Goal: Task Accomplishment & Management: Manage account settings

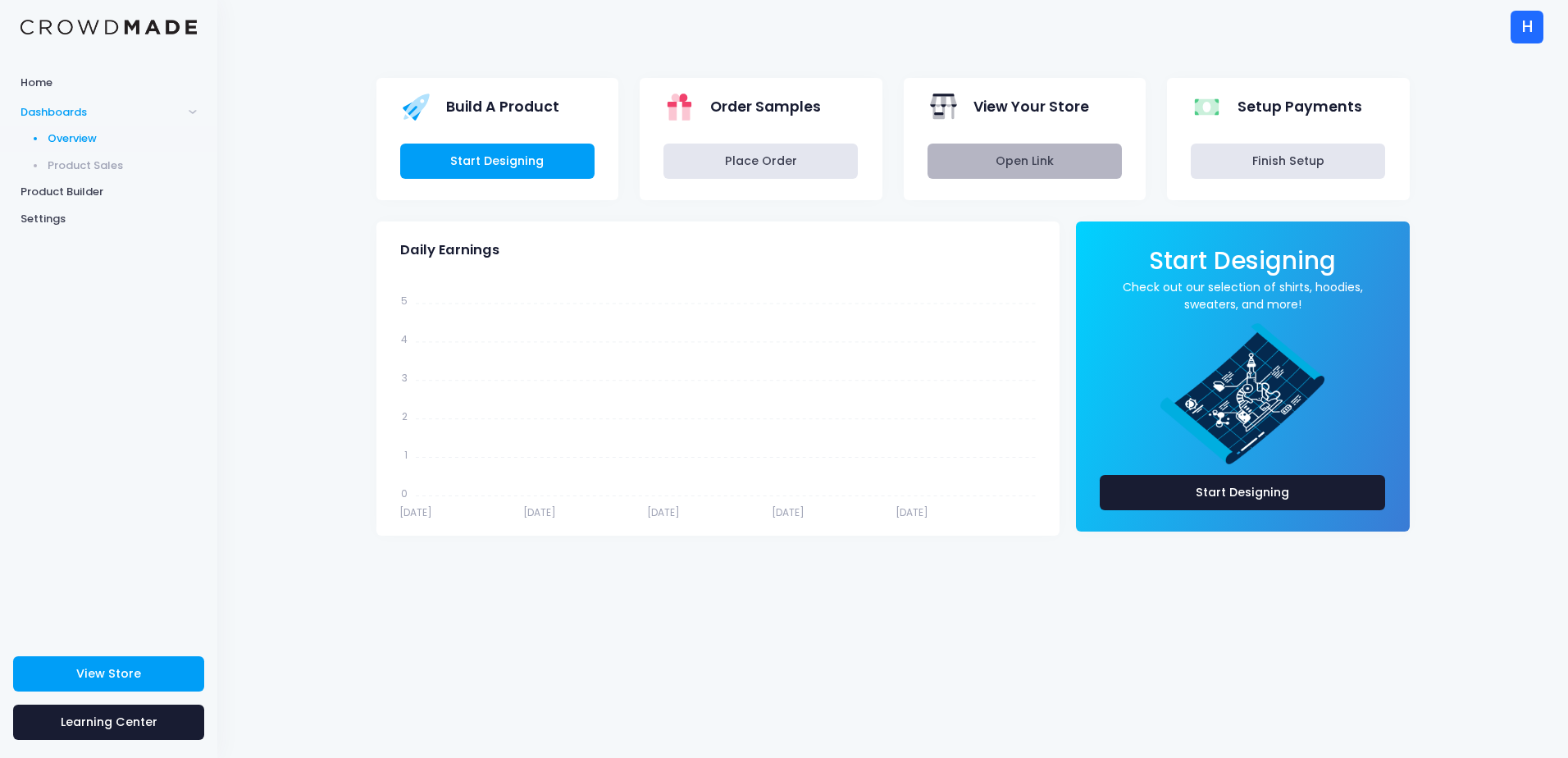
click at [1008, 154] on link "Open Link" at bounding box center [1025, 161] width 194 height 35
click at [1534, 33] on div "H" at bounding box center [1527, 27] width 33 height 33
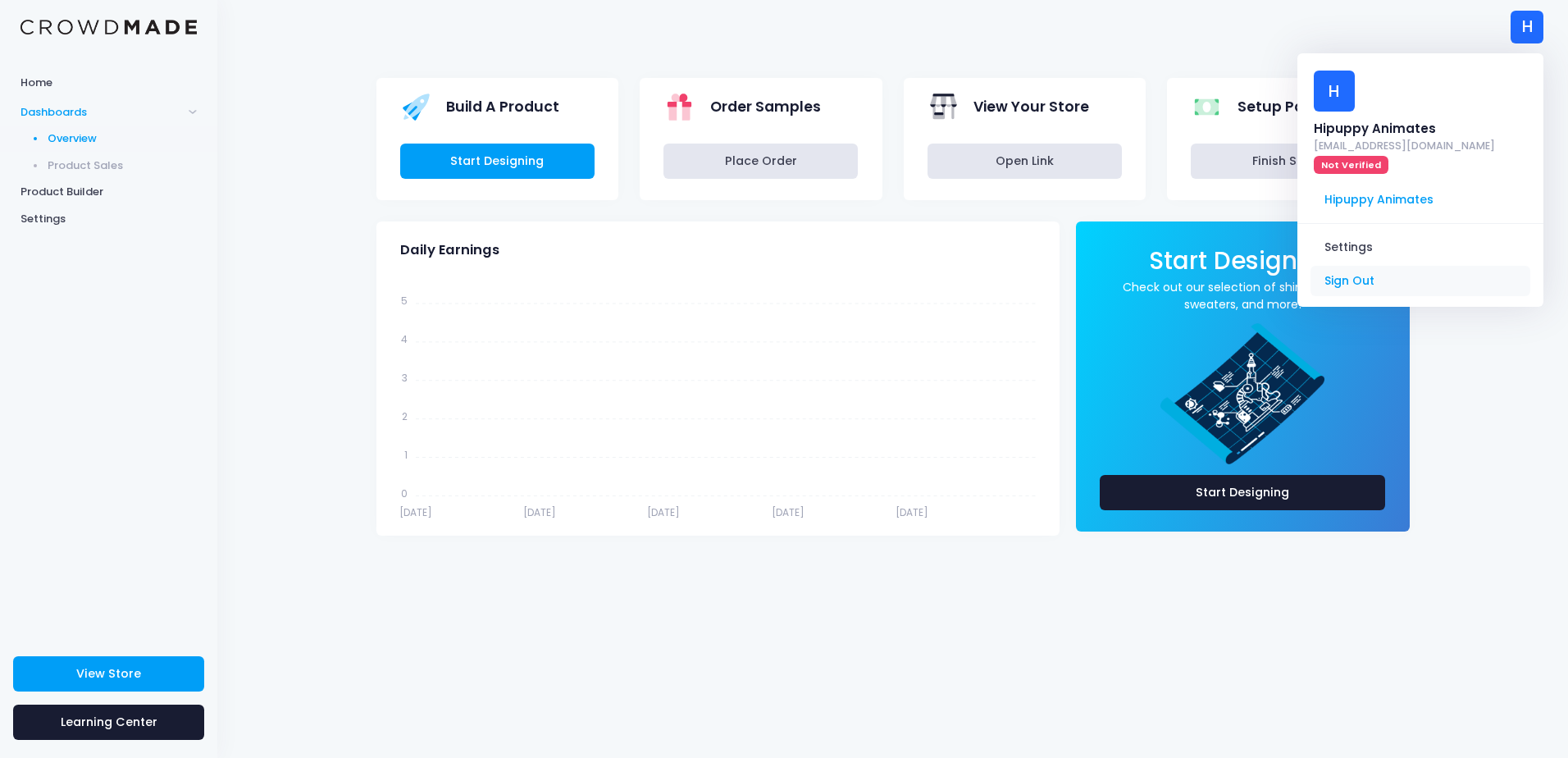
click at [1362, 266] on link "Sign Out" at bounding box center [1421, 281] width 220 height 32
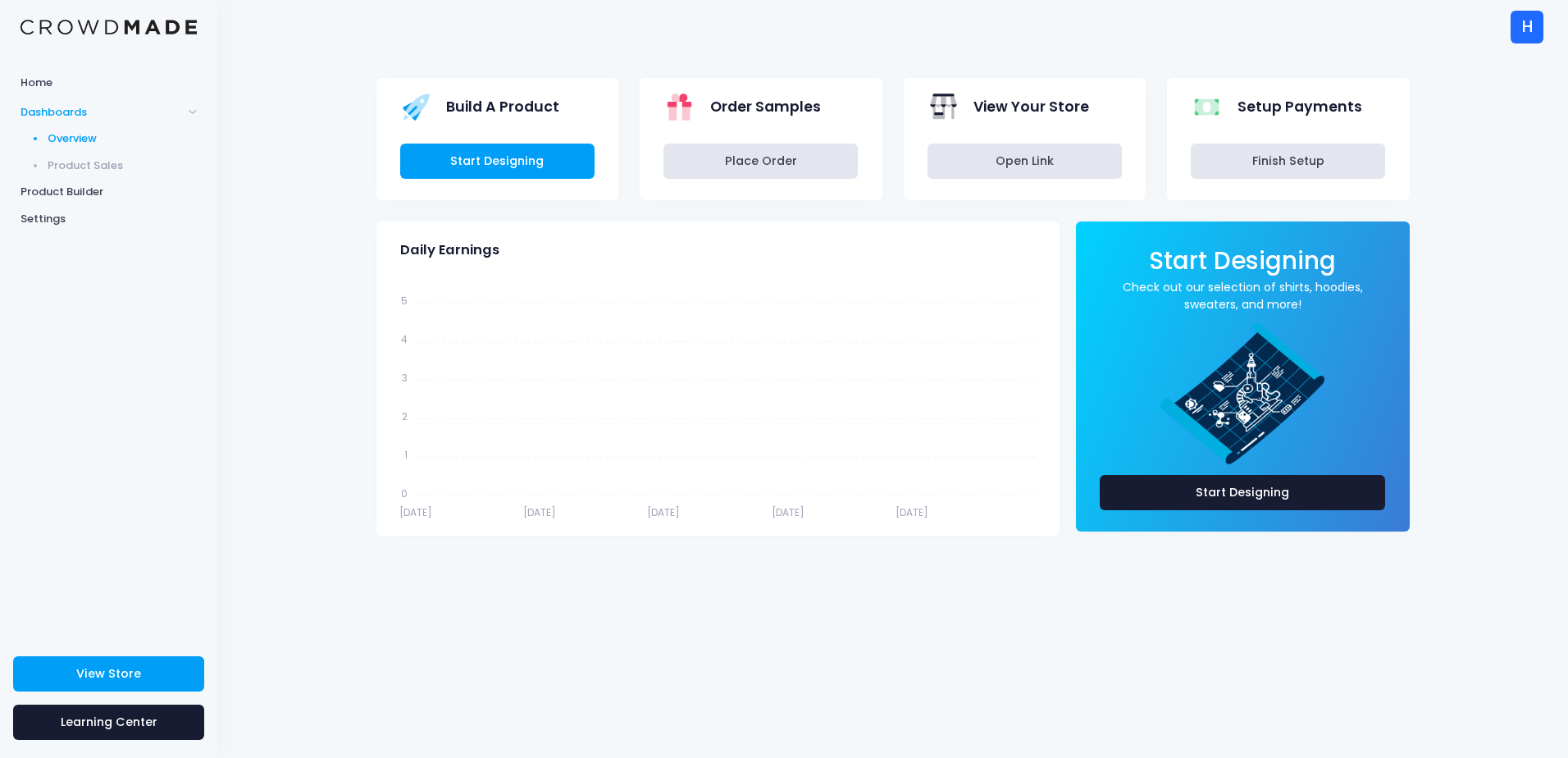
click at [1526, 32] on div "H" at bounding box center [1527, 27] width 33 height 33
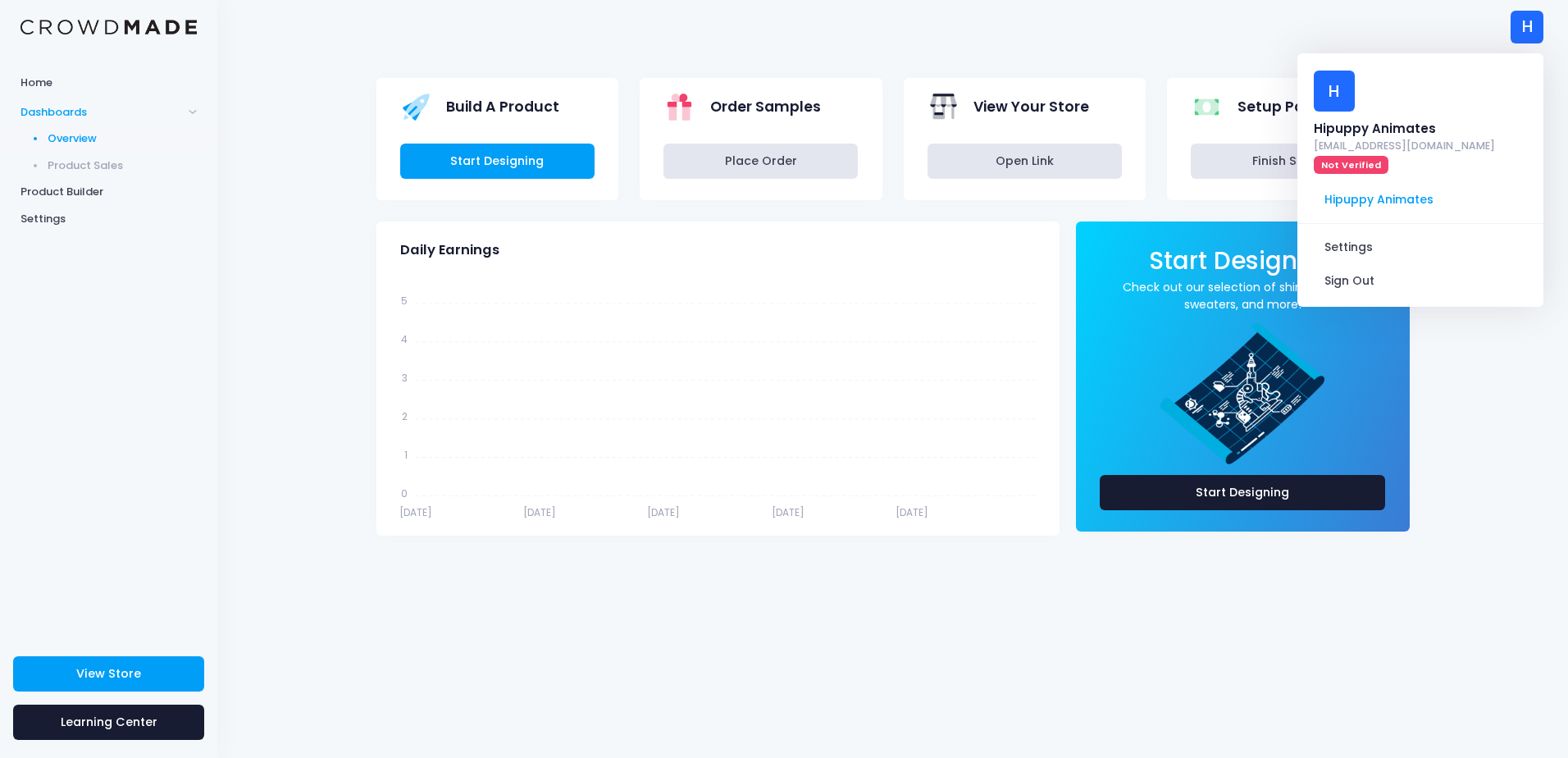
click at [344, 40] on div "H H Hipuppy Animates hipuppy7000@gmail.com Not Verified Hipuppy Animates Settin…" at bounding box center [893, 26] width 1301 height 54
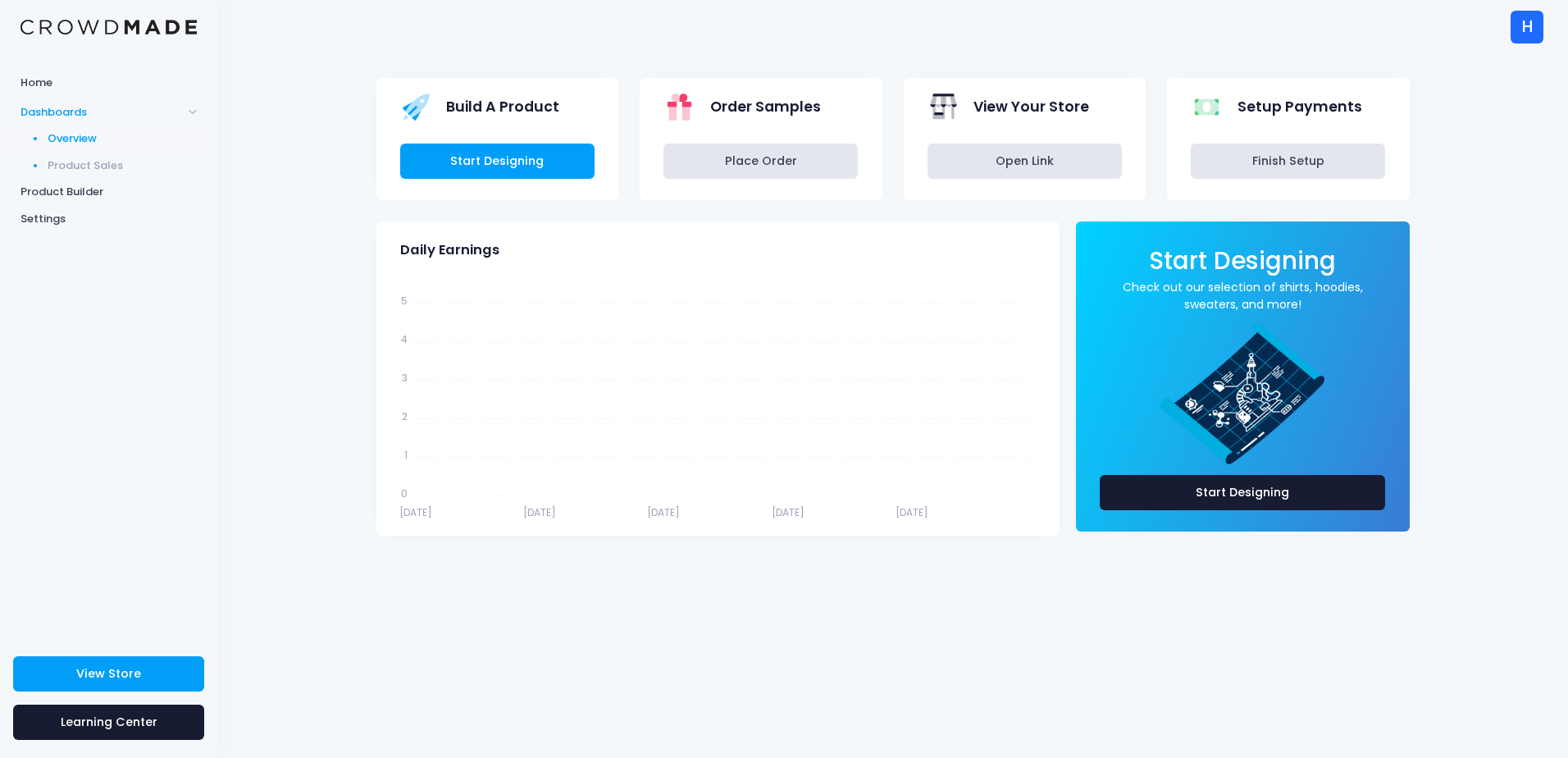
click at [95, 164] on span "Product Sales" at bounding box center [123, 165] width 150 height 16
click at [94, 210] on span "Settings" at bounding box center [108, 218] width 176 height 16
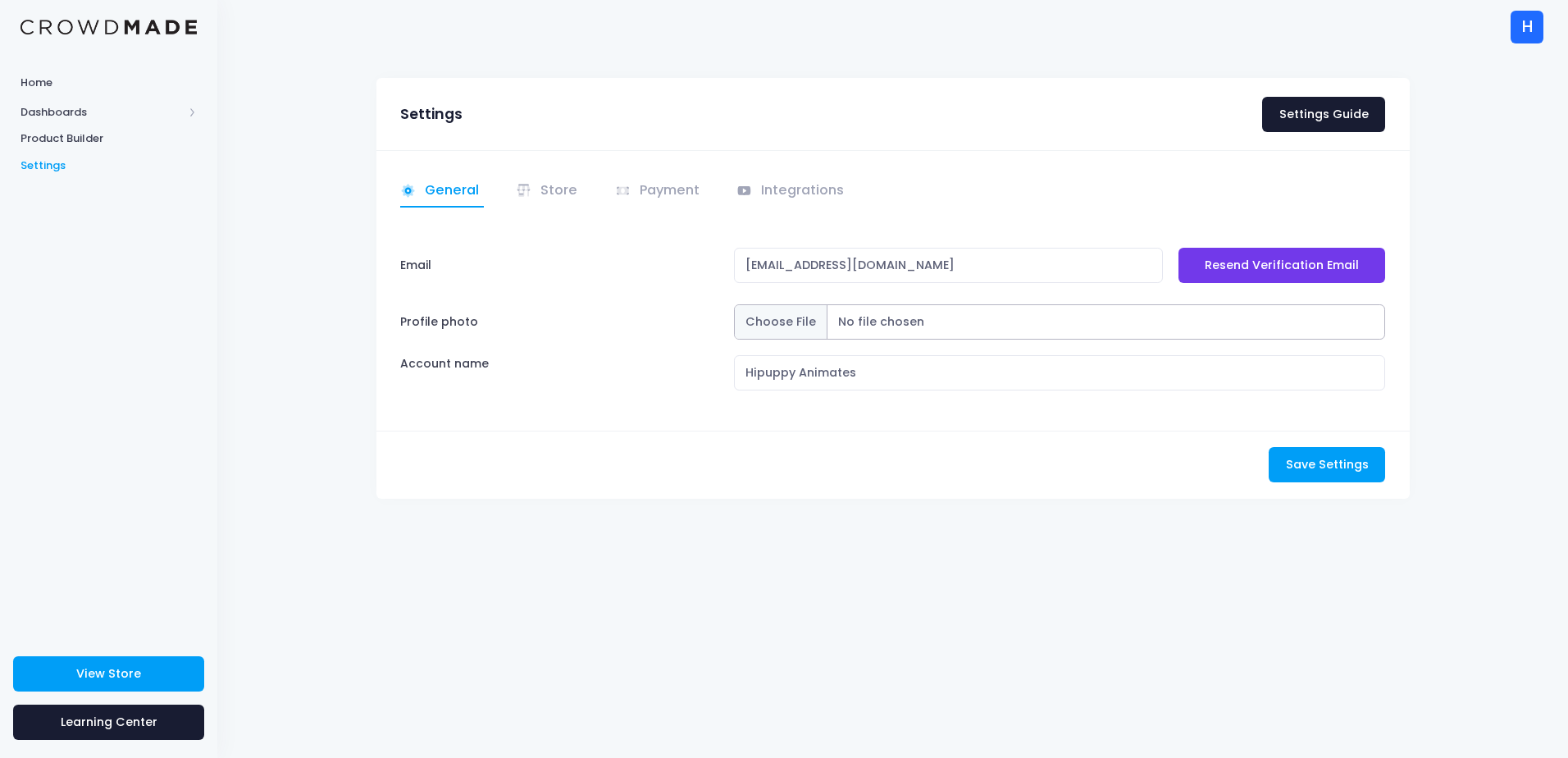
drag, startPoint x: 933, startPoint y: 330, endPoint x: 365, endPoint y: 522, distance: 599.6
drag, startPoint x: 365, startPoint y: 522, endPoint x: 750, endPoint y: 617, distance: 396.5
click at [750, 617] on div "Settings Settings Guide General Email" at bounding box center [893, 405] width 1351 height 704
drag, startPoint x: 895, startPoint y: 368, endPoint x: 653, endPoint y: 337, distance: 244.0
click at [653, 337] on div "Email hipuppy7000@gmail.com Resend Verification Email Profile photo Account nam…" at bounding box center [893, 319] width 985 height 143
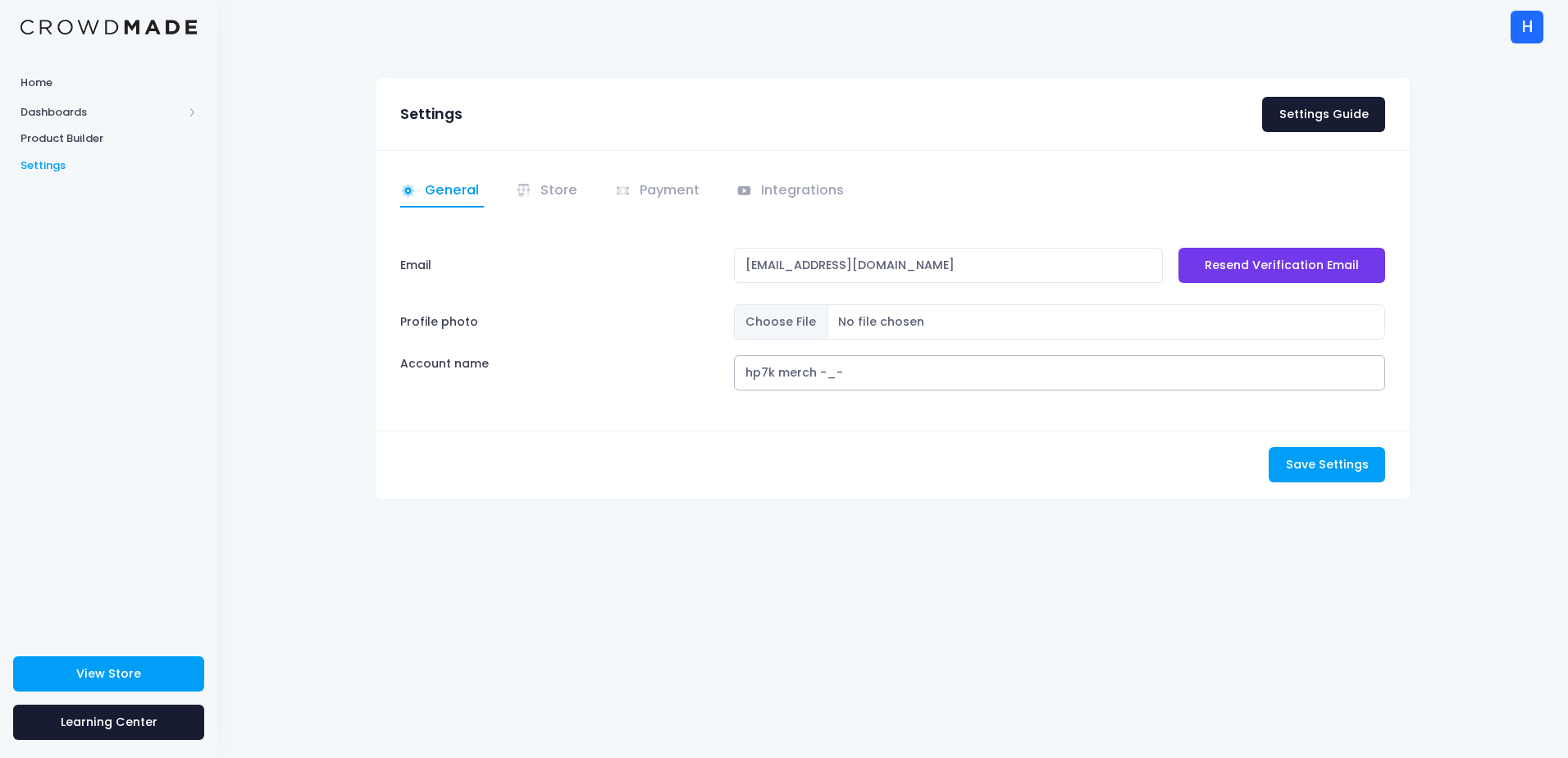
type input "hp7k merch -_-"
click at [900, 477] on div "Save Settings Saving..." at bounding box center [893, 465] width 1033 height 68
click at [549, 193] on link "Store" at bounding box center [549, 192] width 67 height 32
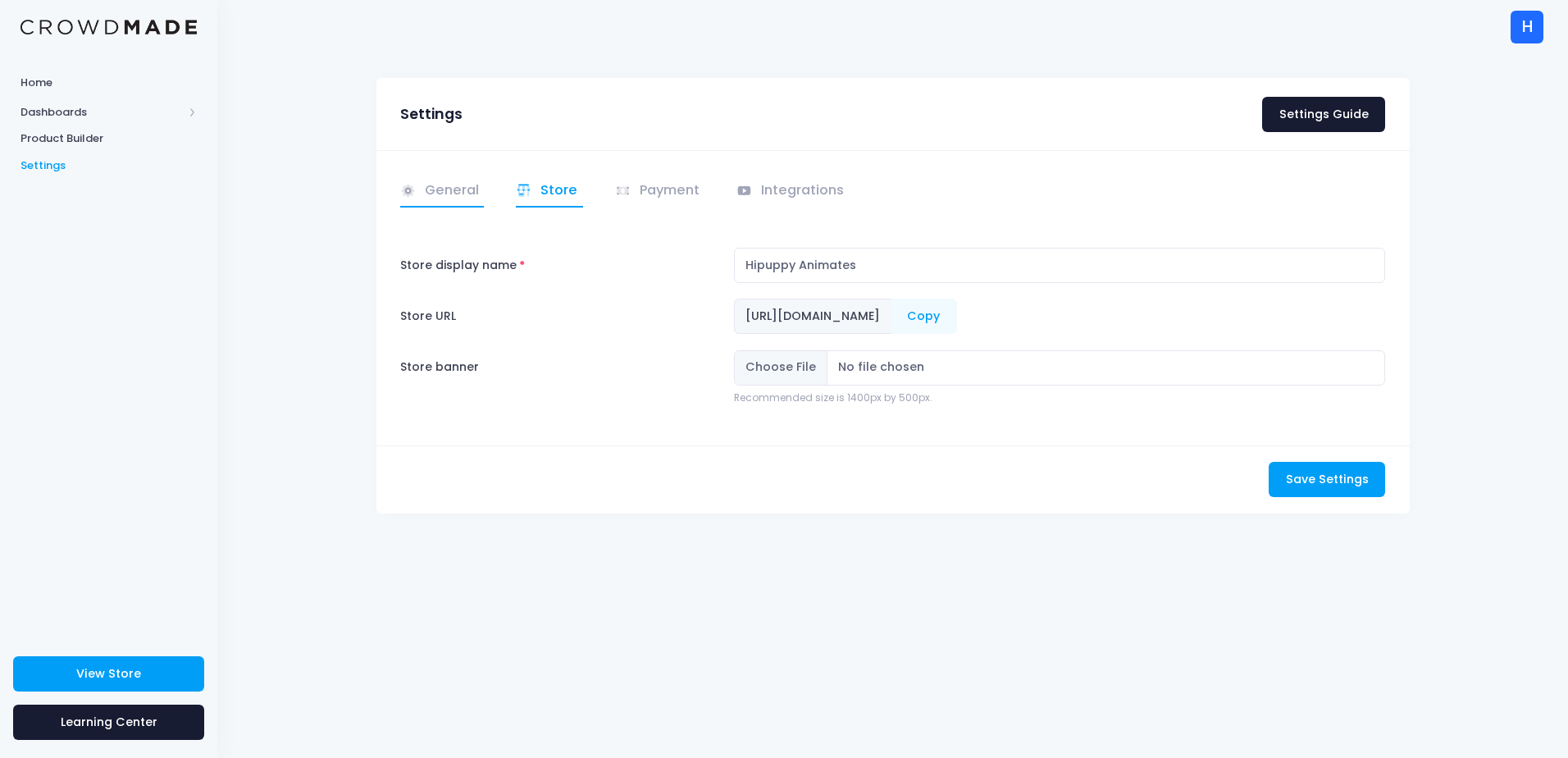
click at [479, 200] on link "General" at bounding box center [442, 192] width 84 height 32
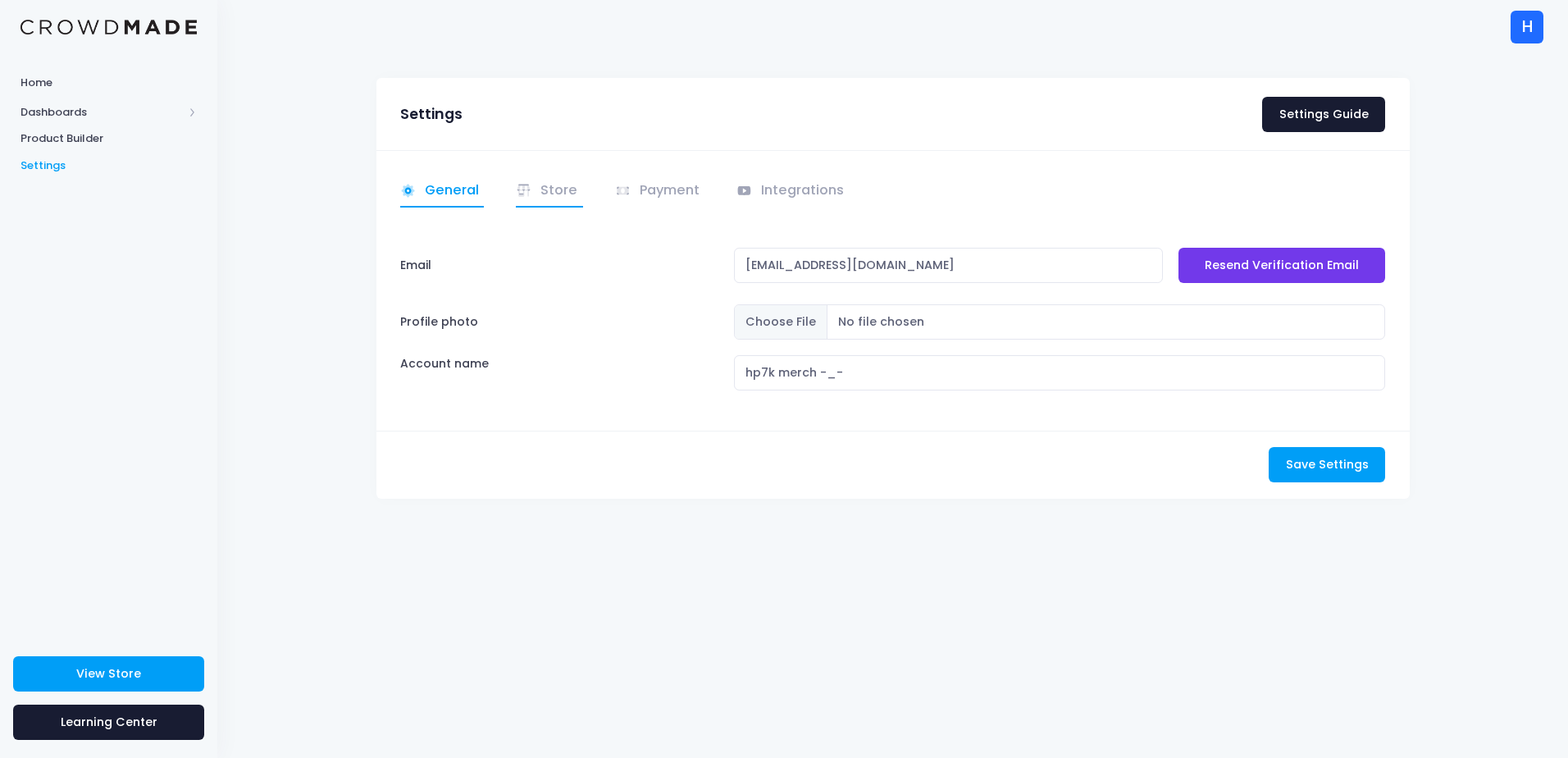
click at [530, 183] on icon at bounding box center [524, 191] width 16 height 16
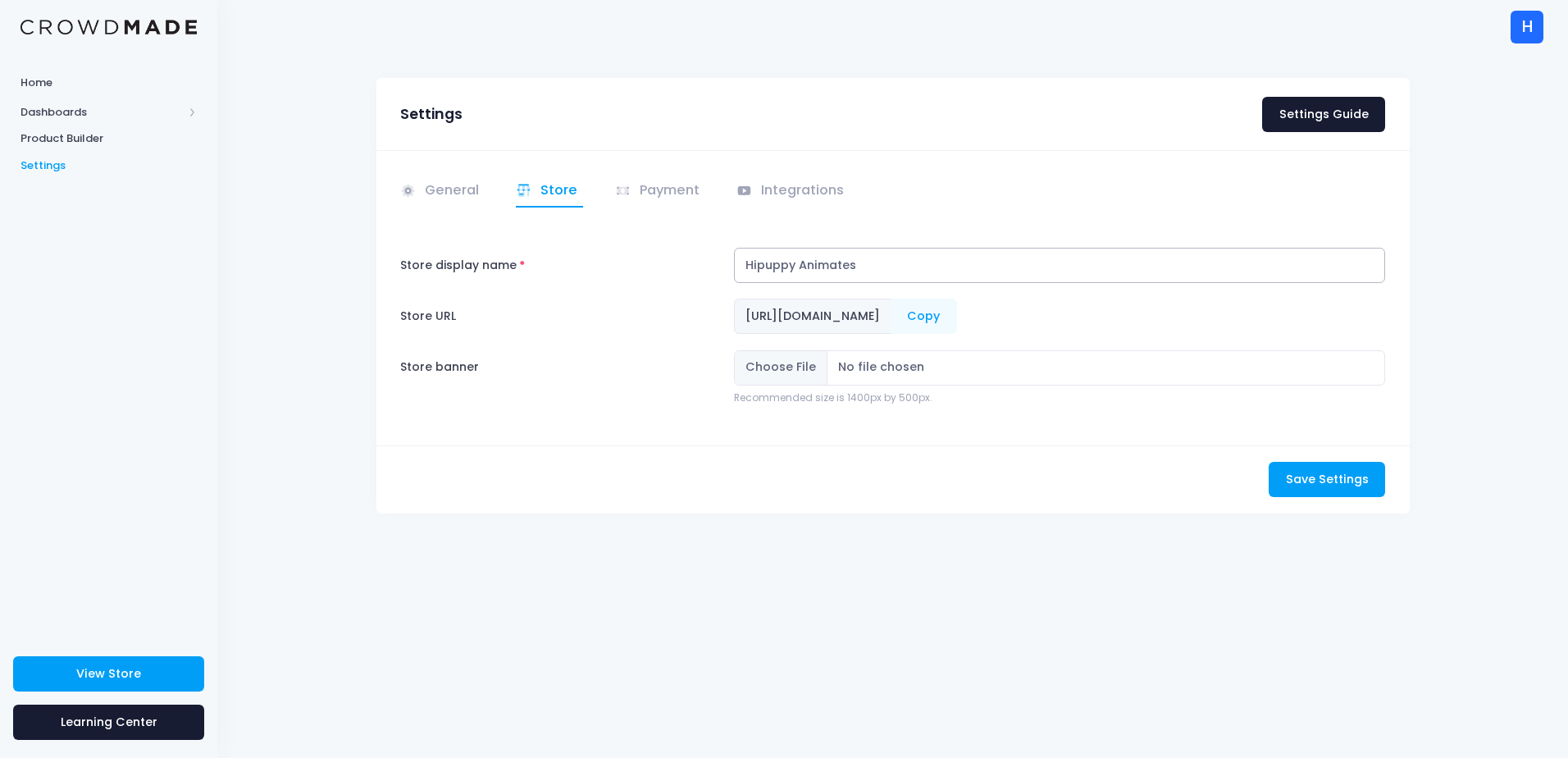
drag, startPoint x: 928, startPoint y: 270, endPoint x: 707, endPoint y: 252, distance: 221.7
click at [708, 252] on div "Store display name Hipuppy Animates" at bounding box center [893, 265] width 1002 height 35
type input "hp7k"
drag, startPoint x: 711, startPoint y: 272, endPoint x: 766, endPoint y: 277, distance: 55.2
click at [710, 272] on label "Store display name" at bounding box center [559, 265] width 334 height 35
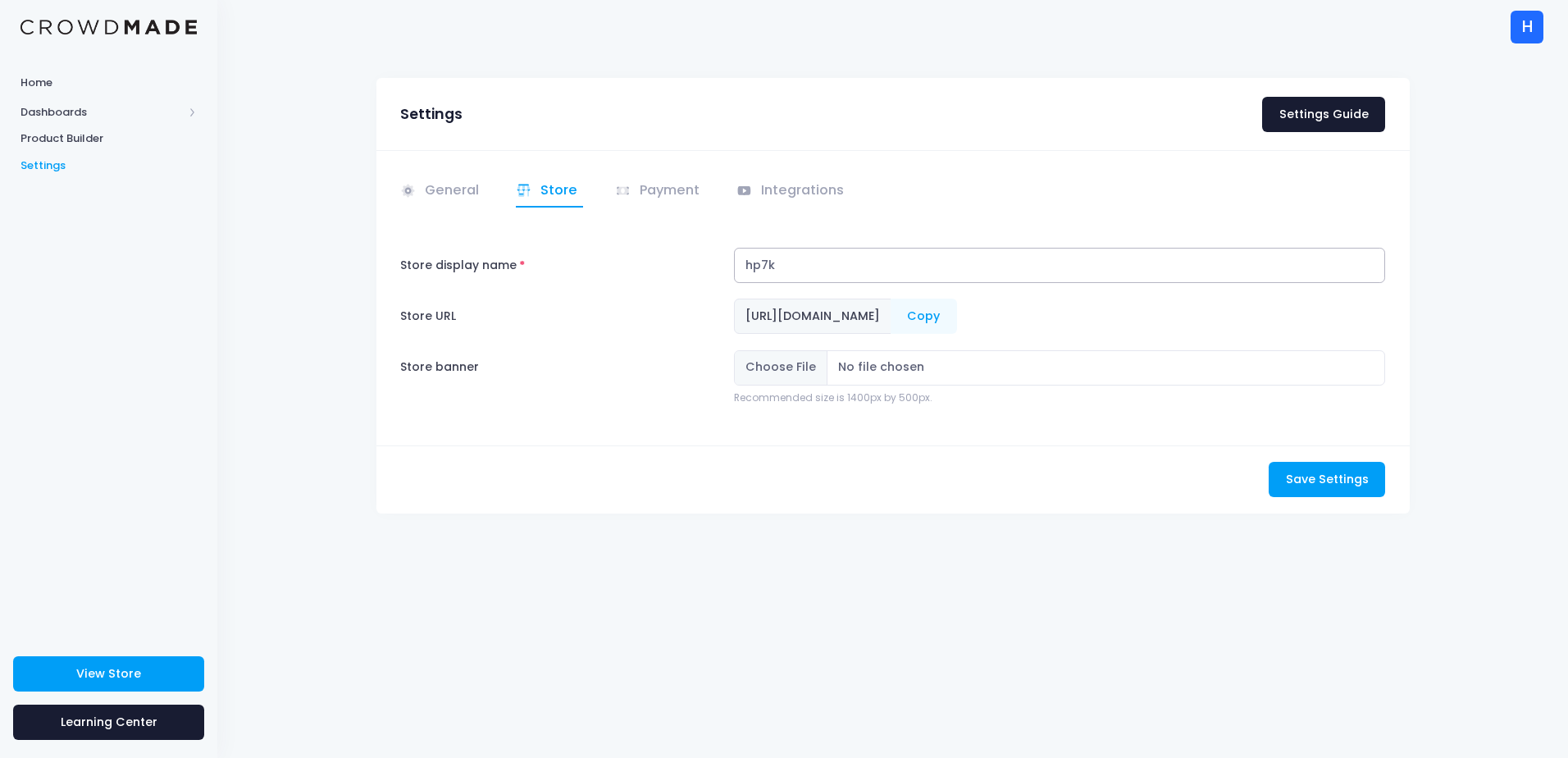
click at [734, 272] on input "hp7k" at bounding box center [1060, 265] width 652 height 35
click at [892, 314] on span "[URL][DOMAIN_NAME]" at bounding box center [813, 316] width 158 height 35
drag, startPoint x: 1014, startPoint y: 314, endPoint x: 1003, endPoint y: 314, distance: 11.0
click at [892, 314] on span "[URL][DOMAIN_NAME]" at bounding box center [813, 316] width 158 height 35
drag, startPoint x: 1003, startPoint y: 314, endPoint x: 1012, endPoint y: 318, distance: 9.8
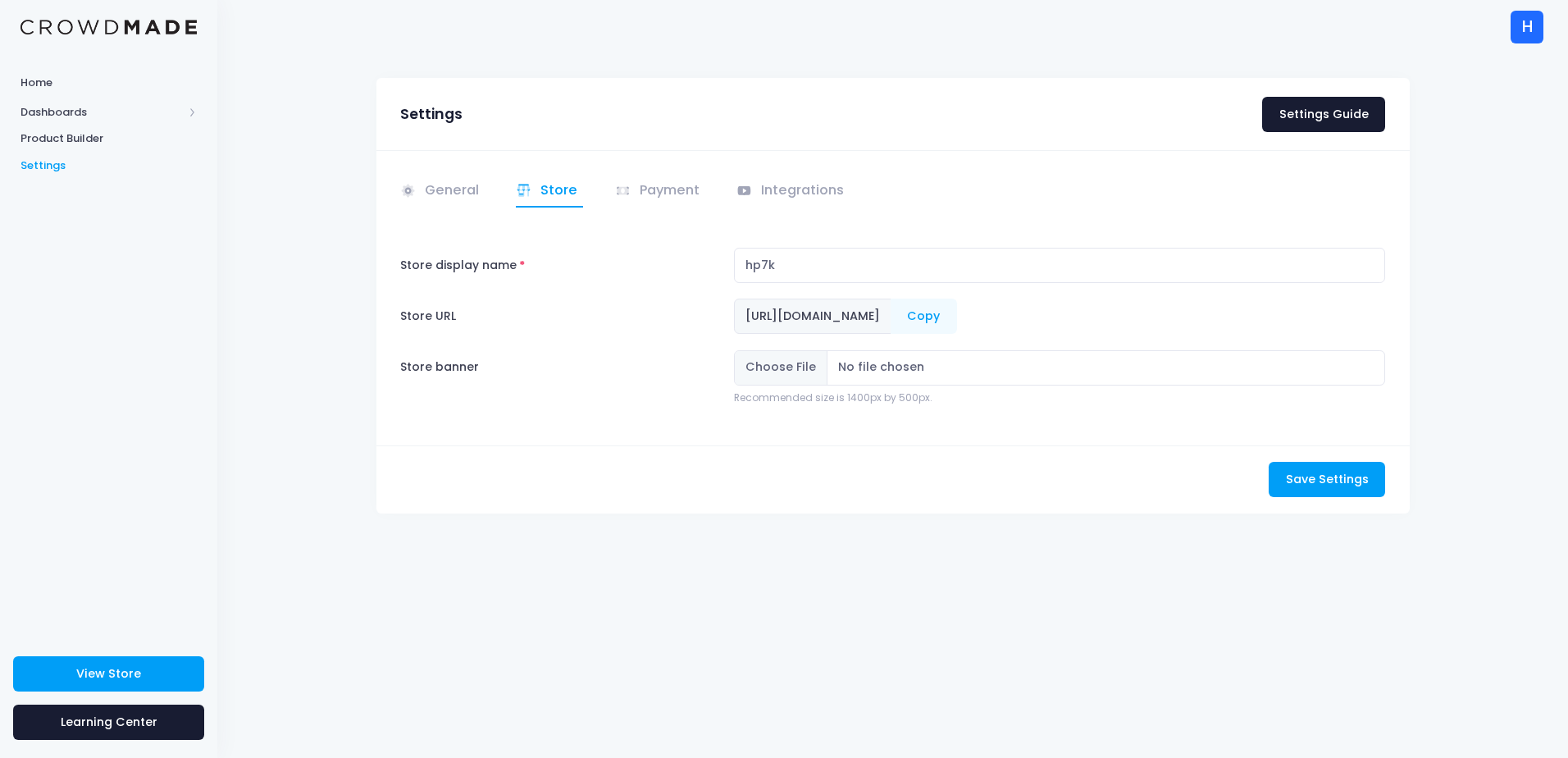
click at [892, 318] on span "[URL][DOMAIN_NAME]" at bounding box center [813, 316] width 158 height 35
click at [892, 315] on span "[URL][DOMAIN_NAME]" at bounding box center [813, 316] width 158 height 35
drag, startPoint x: 1012, startPoint y: 315, endPoint x: 985, endPoint y: 313, distance: 27.1
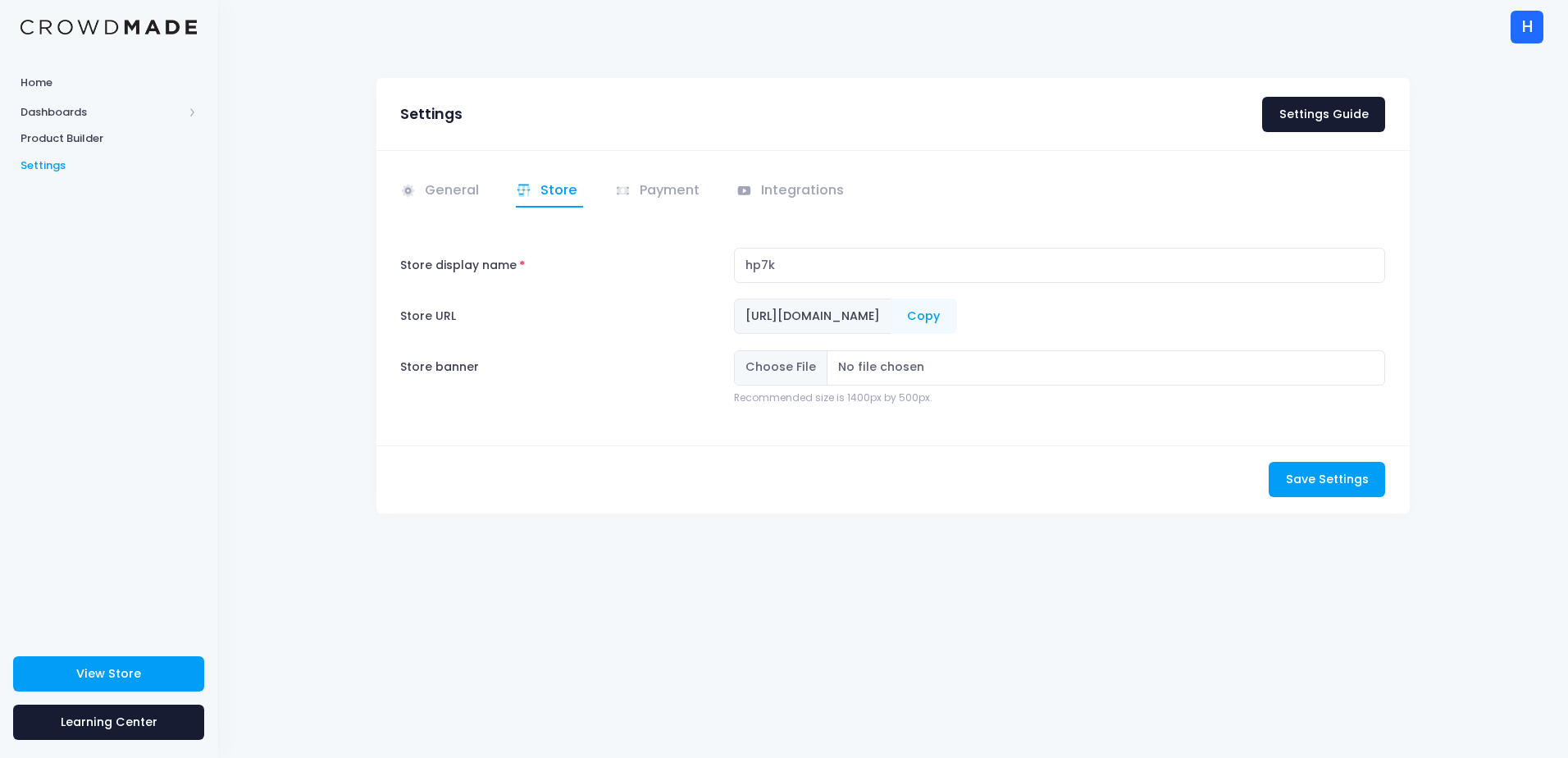
click at [892, 313] on span "[URL][DOMAIN_NAME]" at bounding box center [813, 316] width 158 height 35
drag, startPoint x: 985, startPoint y: 313, endPoint x: 838, endPoint y: 234, distance: 166.9
click at [838, 234] on div "General Store" at bounding box center [893, 297] width 1033 height 295
click at [1526, 21] on div "H" at bounding box center [1527, 27] width 33 height 33
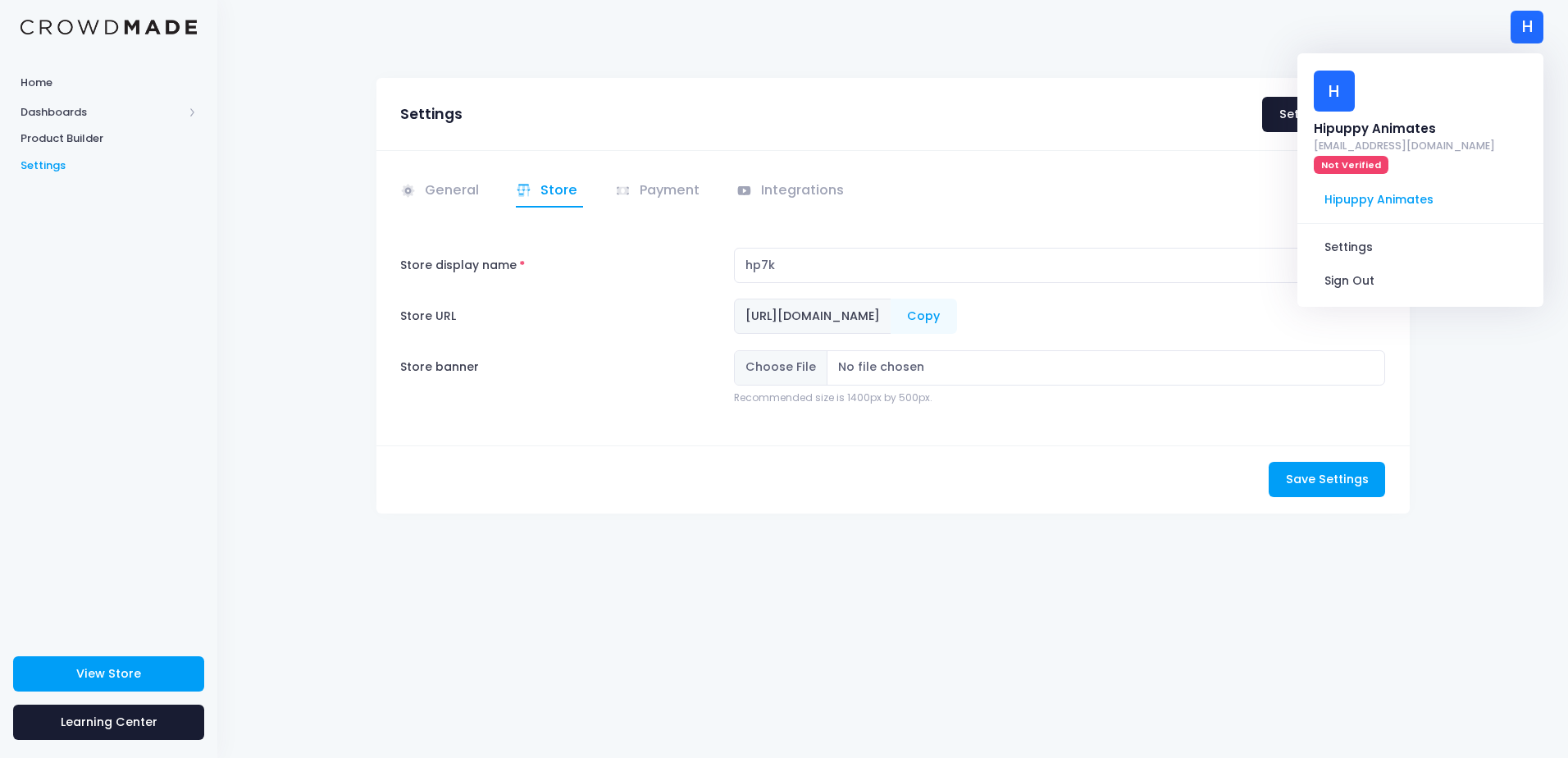
click at [1362, 172] on div "H Hipuppy Animates hipuppy7000@gmail.com Not Verified Hipuppy Animates Settings…" at bounding box center [1420, 181] width 246 height 254
click at [1349, 232] on link "Settings" at bounding box center [1421, 247] width 220 height 32
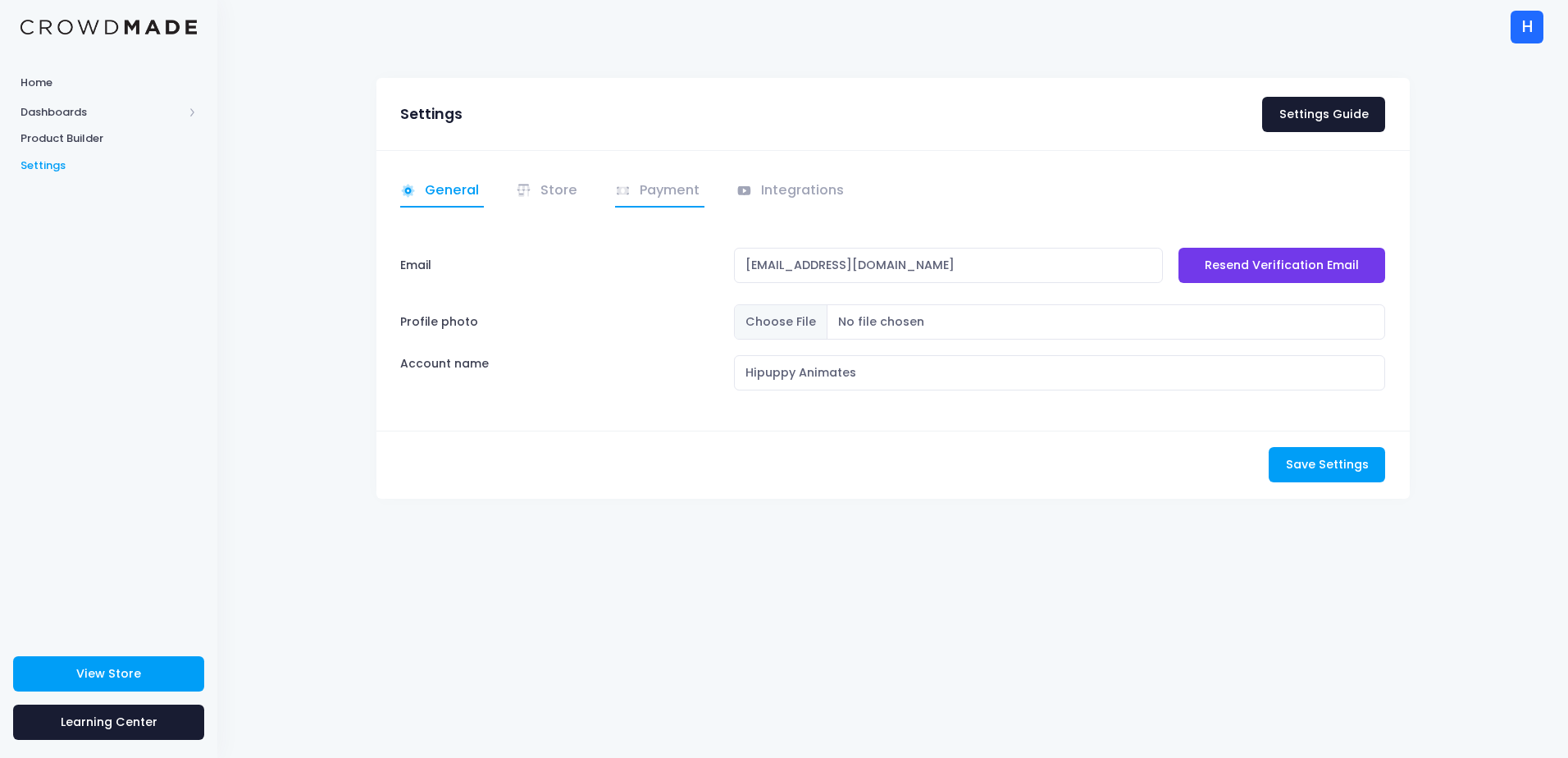
click at [617, 192] on icon at bounding box center [623, 192] width 12 height 9
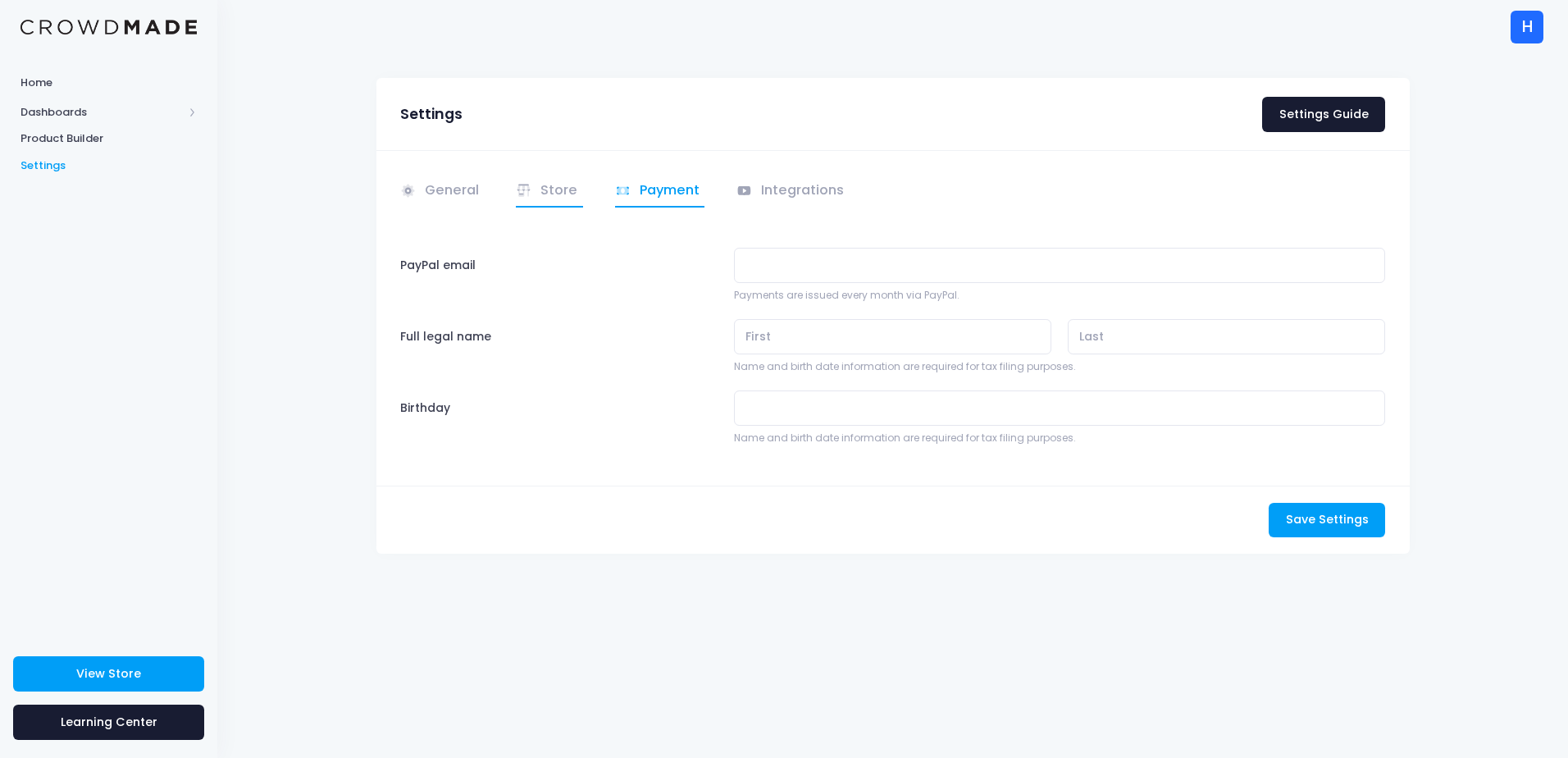
click at [527, 188] on icon at bounding box center [529, 187] width 3 height 4
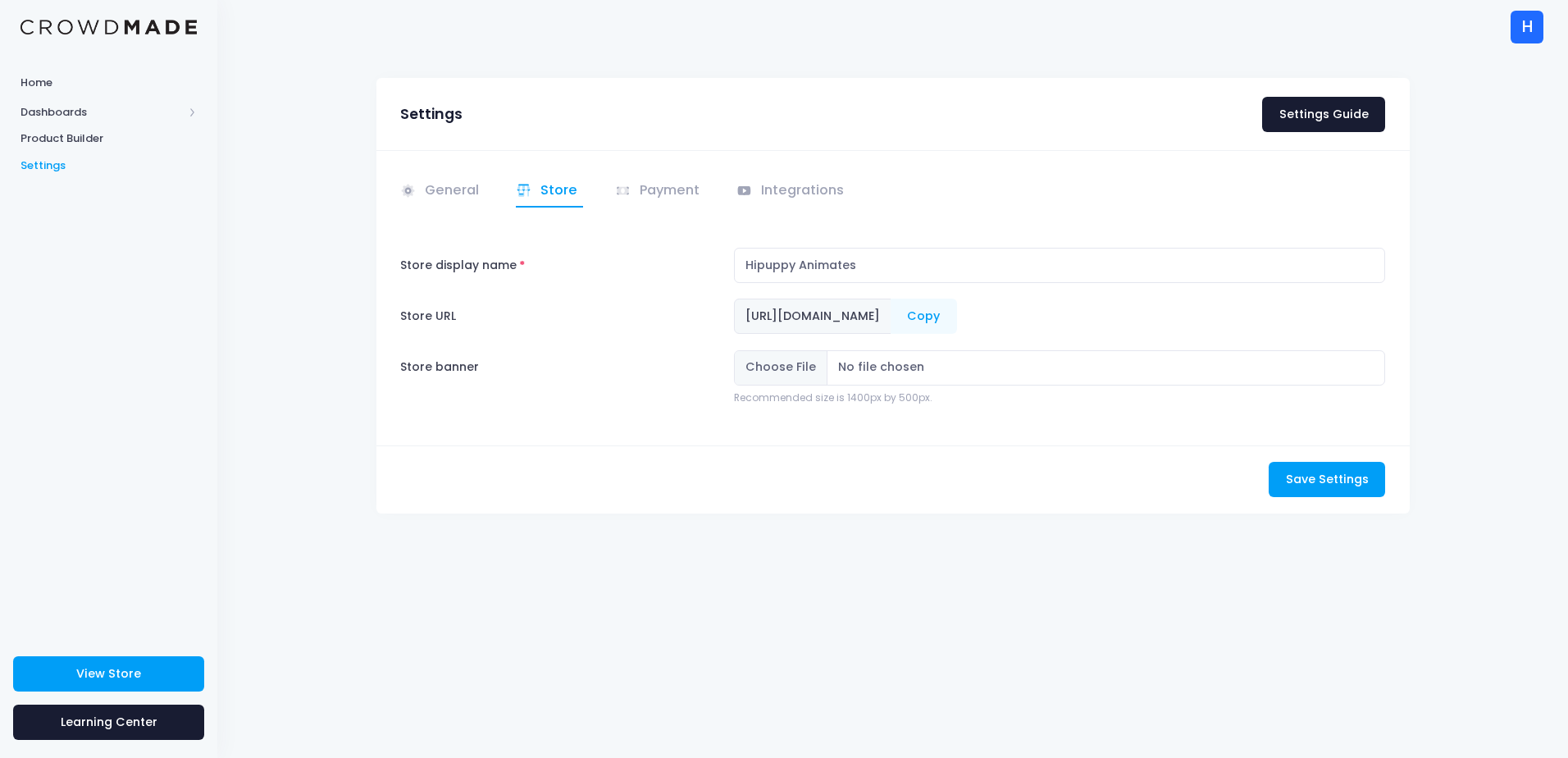
click at [892, 315] on span "https://crowdmade.com/collections/hpanim" at bounding box center [813, 316] width 158 height 35
click at [662, 185] on link "Payment" at bounding box center [660, 192] width 90 height 32
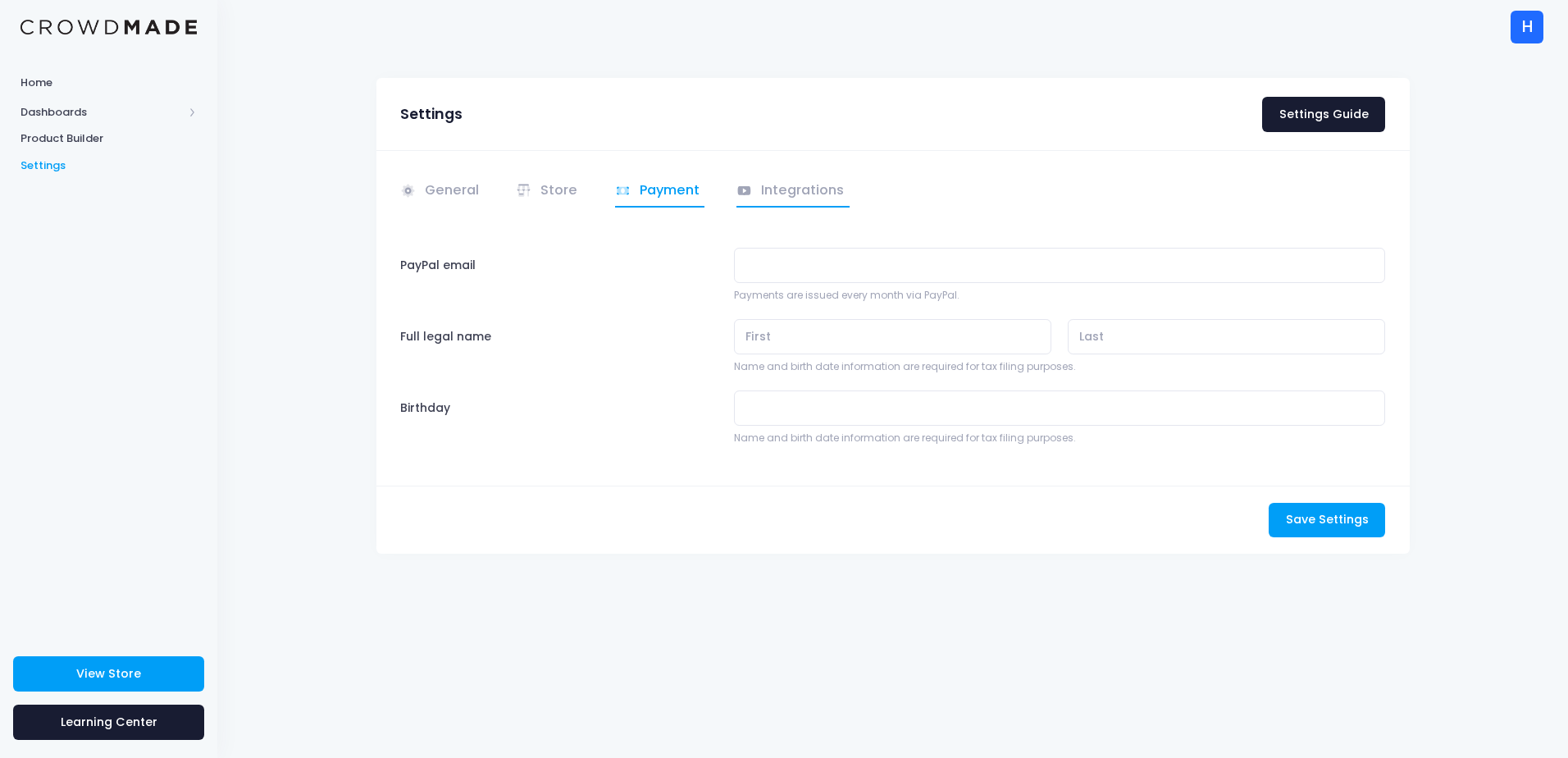
click at [812, 202] on link "Integrations" at bounding box center [793, 192] width 113 height 32
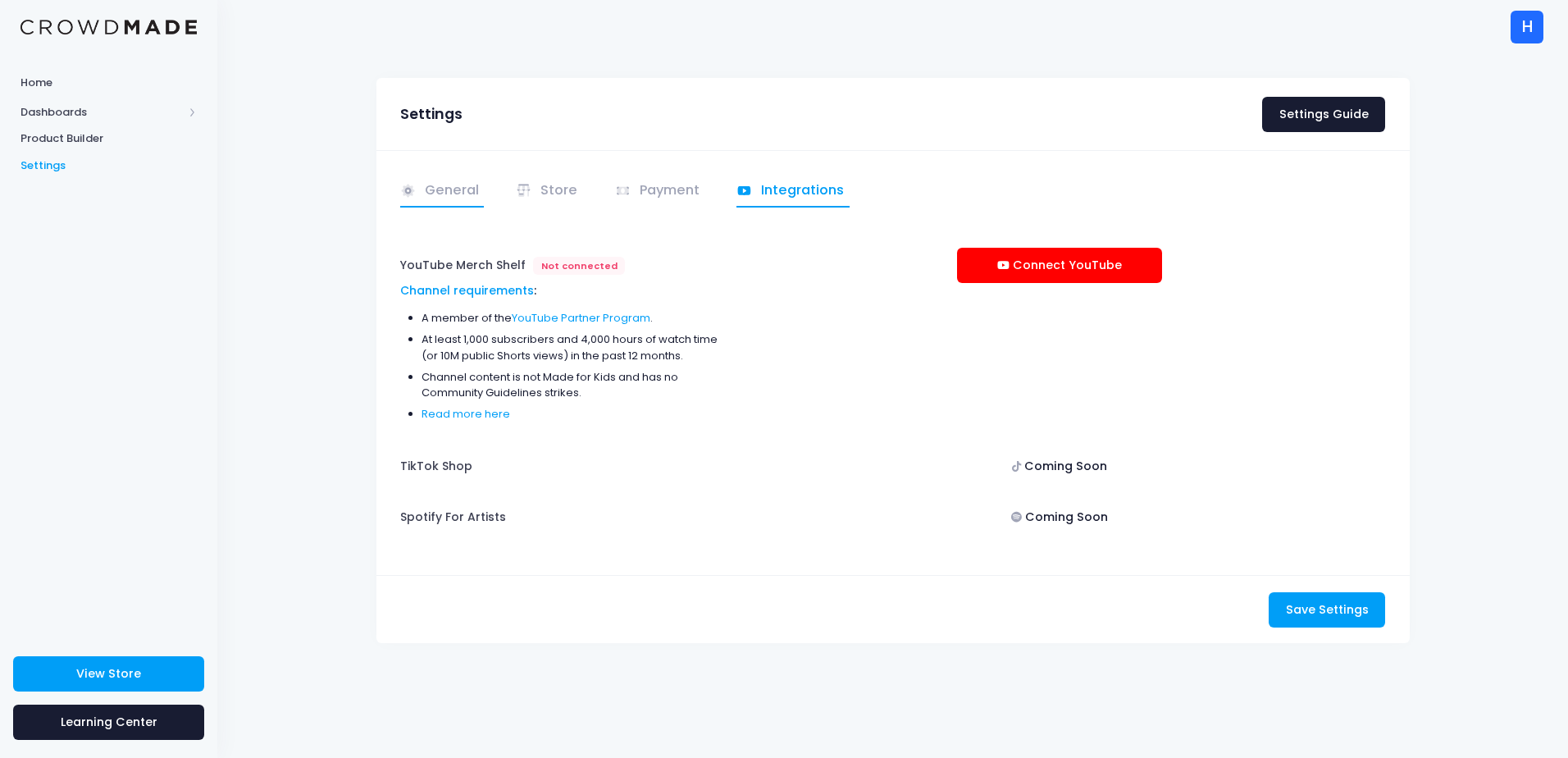
click at [463, 188] on link "General" at bounding box center [442, 192] width 84 height 32
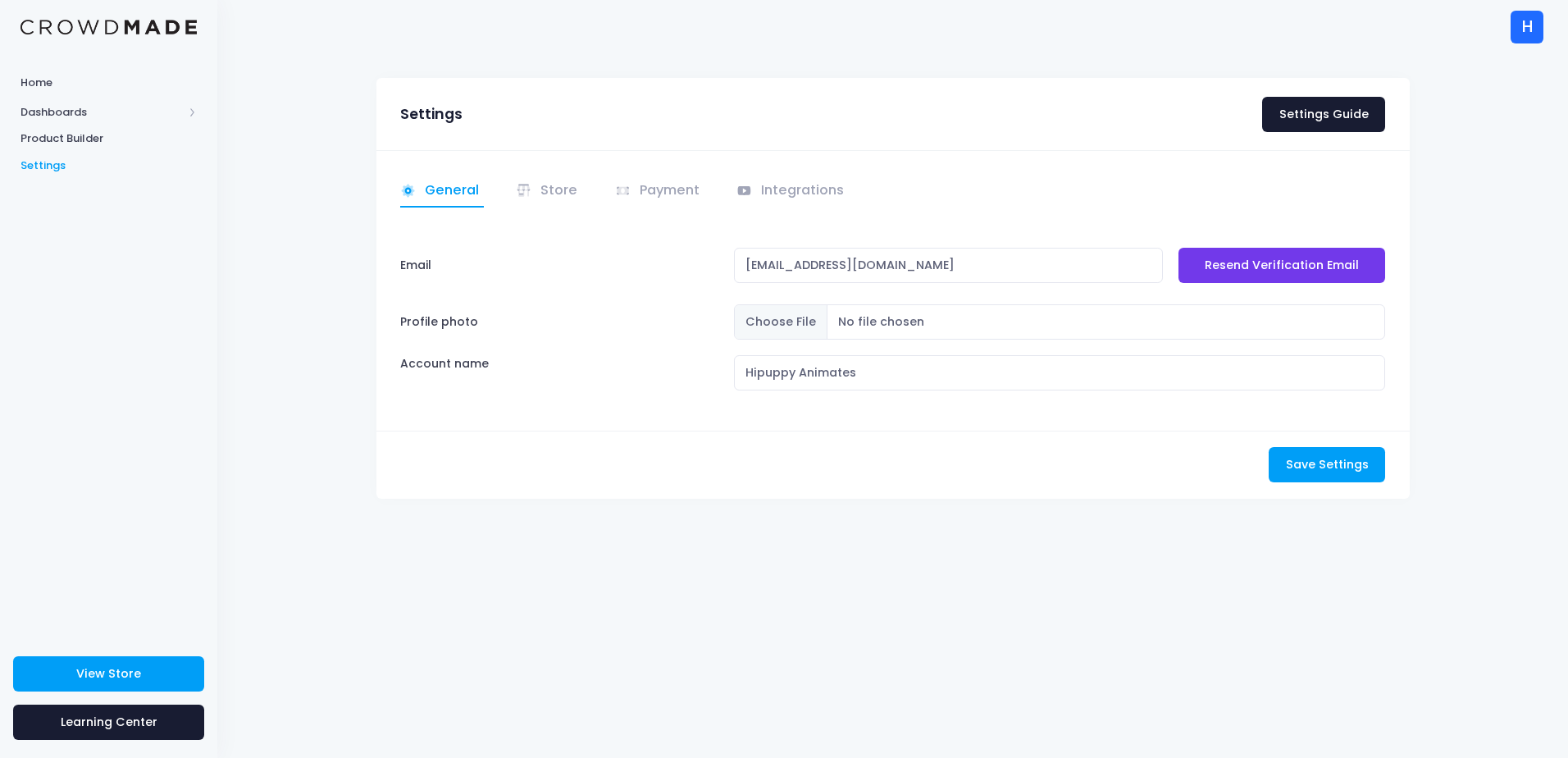
click at [1525, 31] on div "H" at bounding box center [1527, 27] width 33 height 33
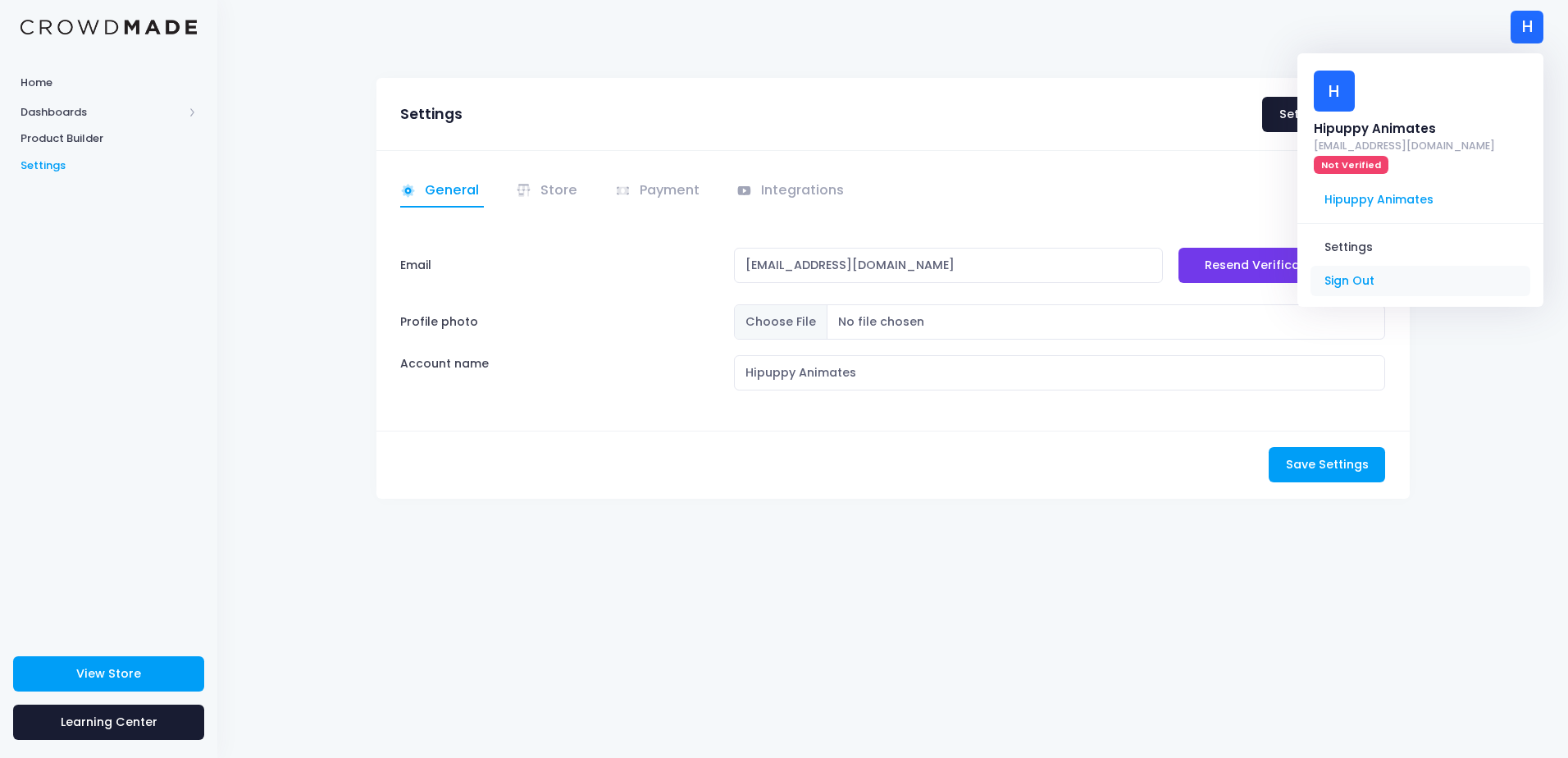
click at [1346, 266] on link "Sign Out" at bounding box center [1421, 281] width 220 height 32
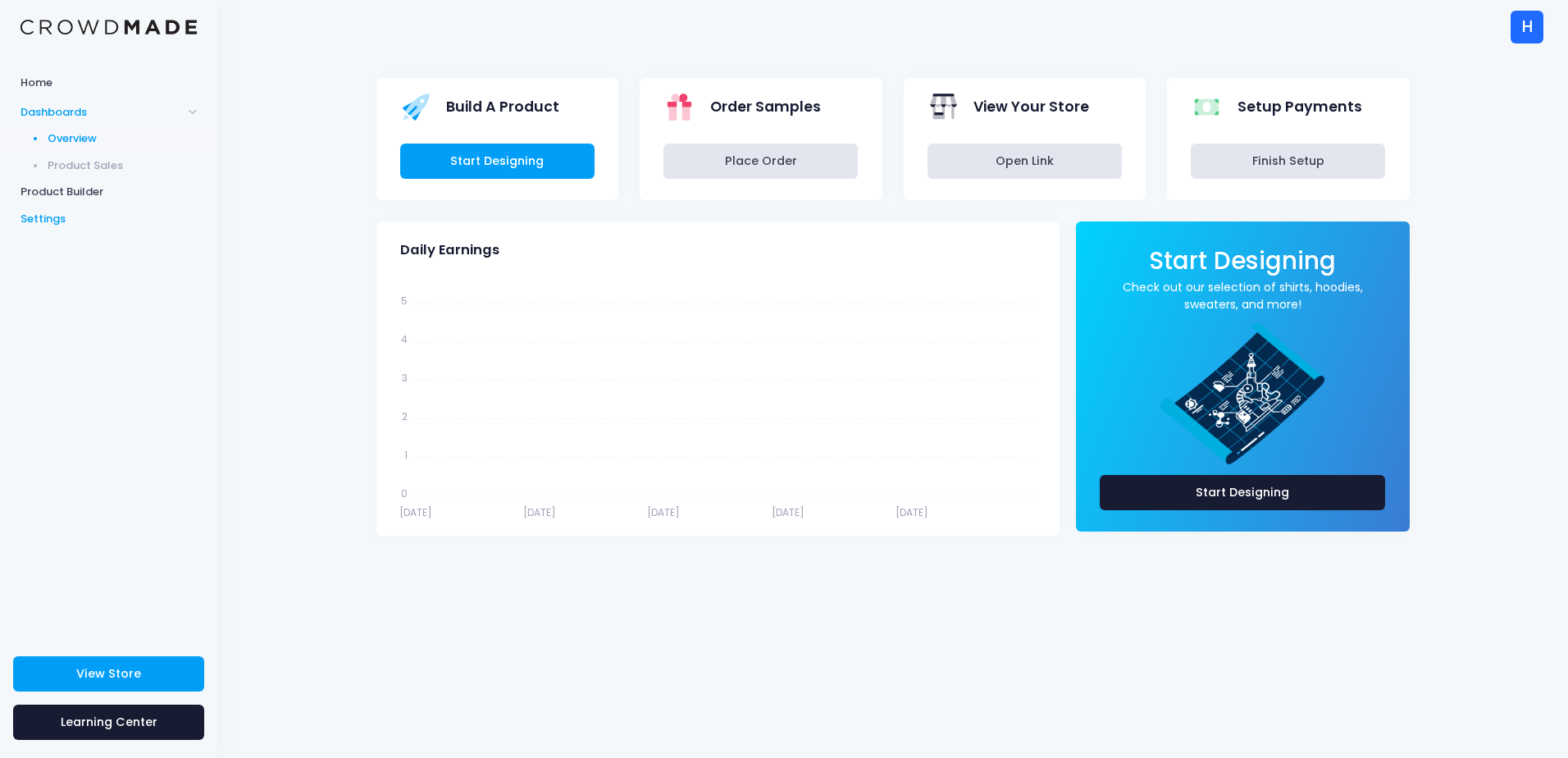
click at [88, 215] on span "Settings" at bounding box center [108, 218] width 176 height 16
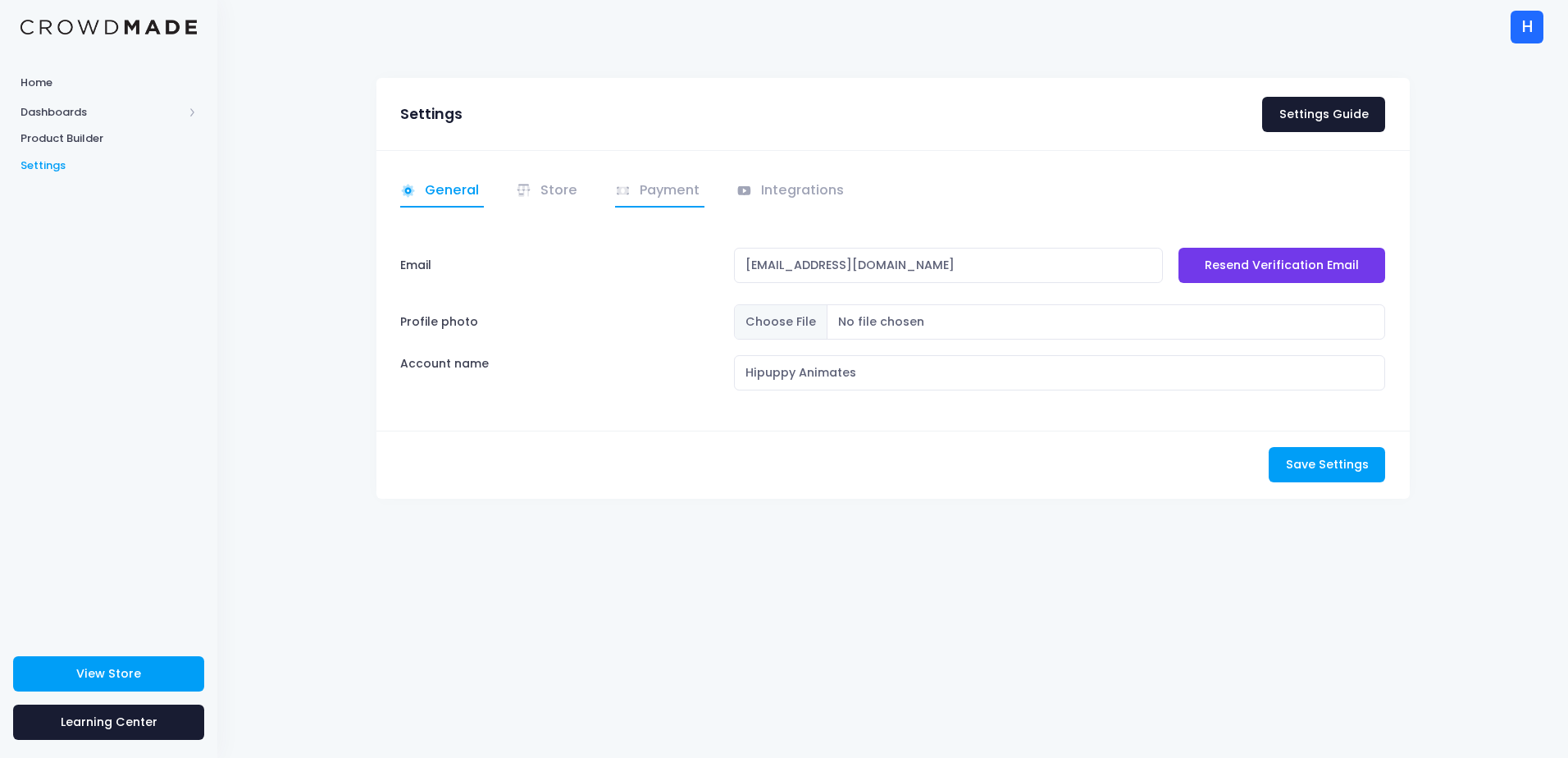
click at [629, 201] on link "Payment" at bounding box center [660, 192] width 90 height 32
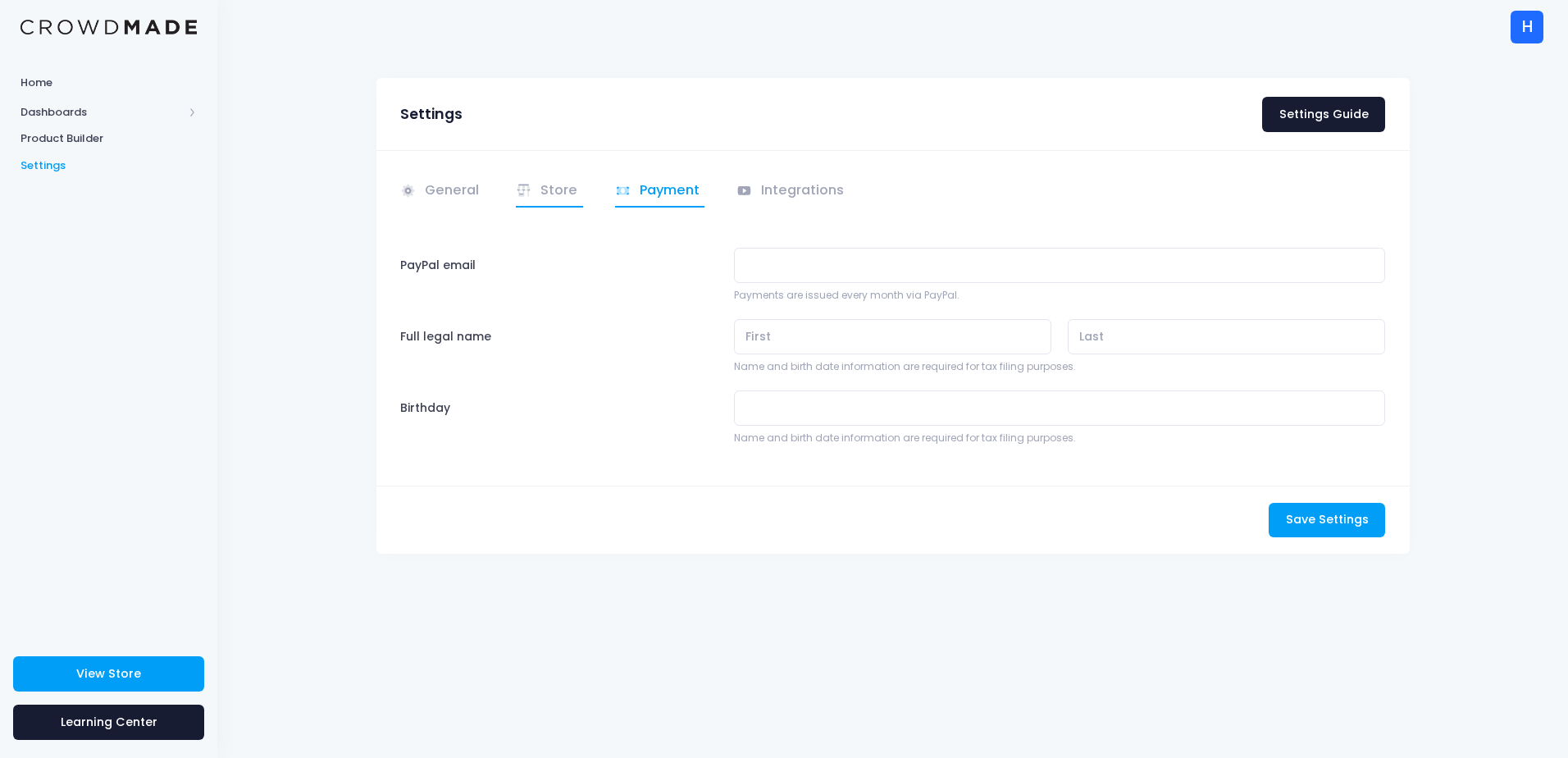
click at [548, 199] on link "Store" at bounding box center [549, 192] width 67 height 32
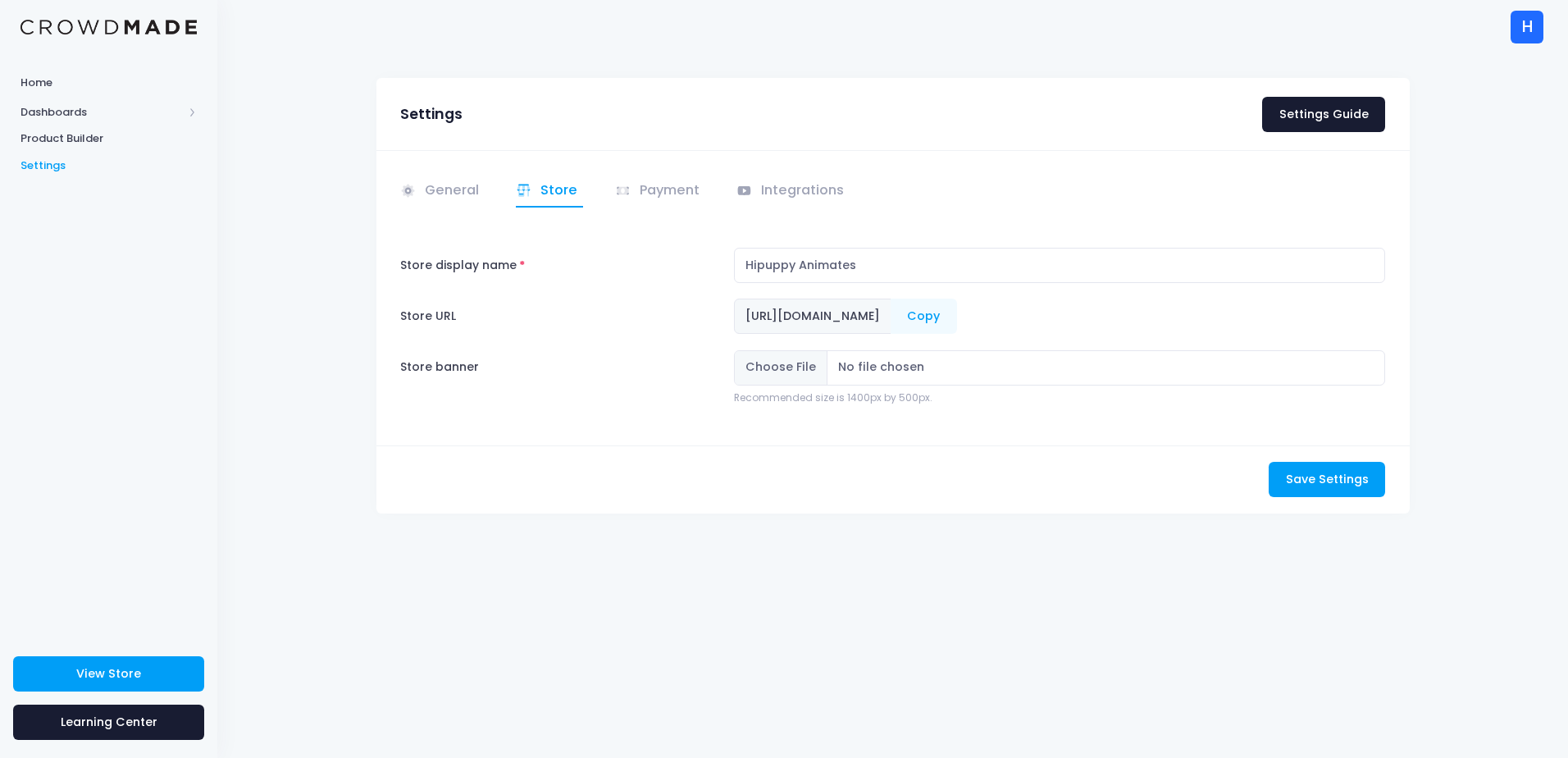
click at [892, 322] on span "[URL][DOMAIN_NAME]" at bounding box center [813, 316] width 158 height 35
drag, startPoint x: 1017, startPoint y: 320, endPoint x: 992, endPoint y: 322, distance: 25.1
click at [892, 322] on span "[URL][DOMAIN_NAME]" at bounding box center [813, 316] width 158 height 35
click at [1285, 227] on div "General Store" at bounding box center [893, 297] width 1033 height 295
click at [652, 175] on link "Payment" at bounding box center [660, 192] width 90 height 32
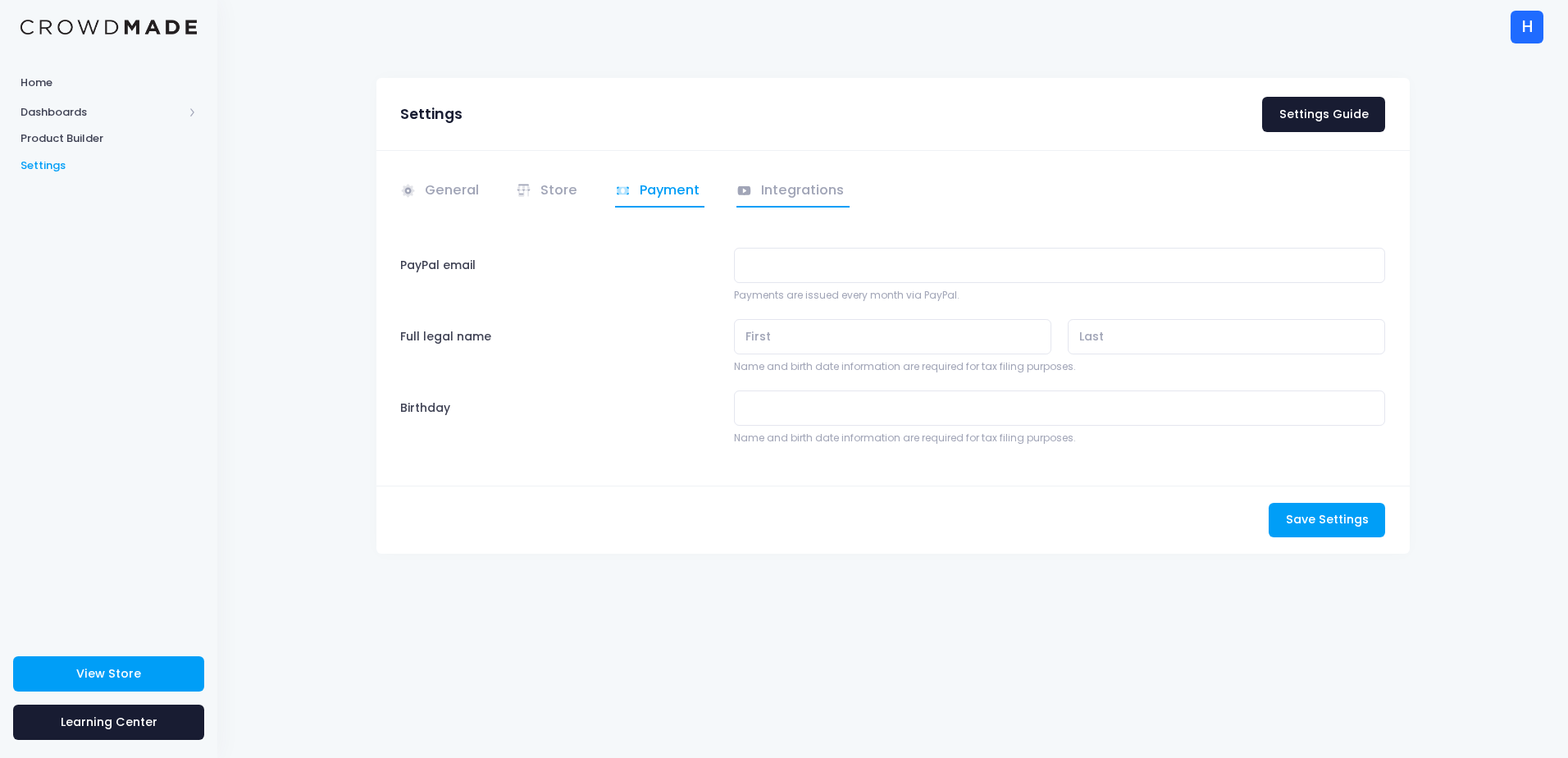
click at [754, 185] on link "Integrations" at bounding box center [793, 192] width 113 height 32
